Goal: Task Accomplishment & Management: Use online tool/utility

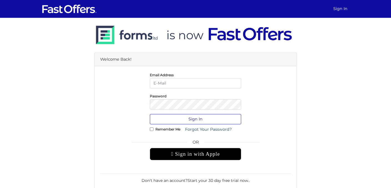
type input "[EMAIL_ADDRESS][DOMAIN_NAME]"
click at [214, 119] on button "Sign In" at bounding box center [195, 119] width 91 height 10
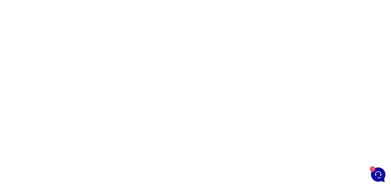
scroll to position [42, 0]
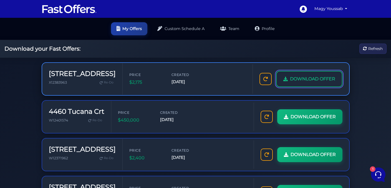
click at [290, 77] on span "DOWNLOAD OFFER" at bounding box center [312, 78] width 45 height 7
